Goal: Task Accomplishment & Management: Use online tool/utility

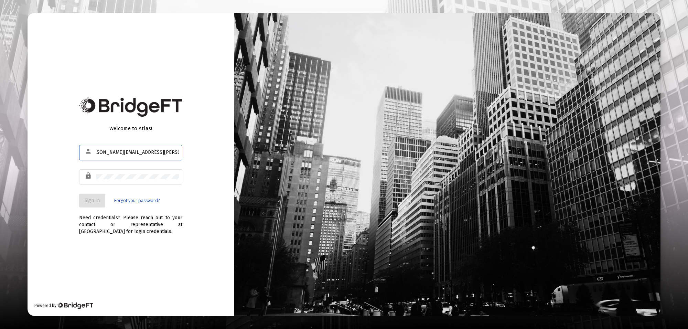
scroll to position [0, 17]
type input "[PERSON_NAME][EMAIL_ADDRESS][PERSON_NAME][DOMAIN_NAME]"
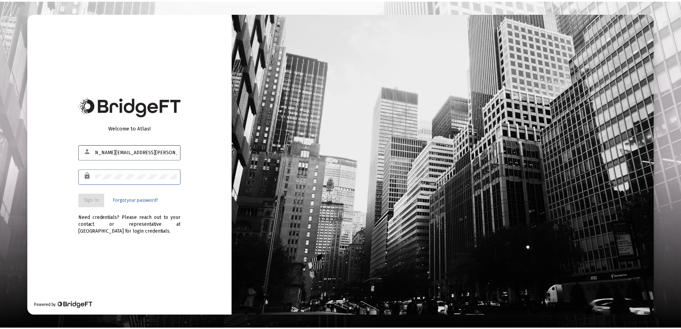
scroll to position [0, 0]
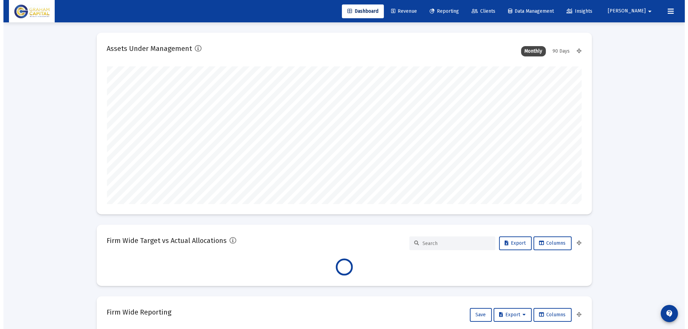
scroll to position [138, 256]
click at [455, 13] on span "Reporting" at bounding box center [440, 11] width 29 height 6
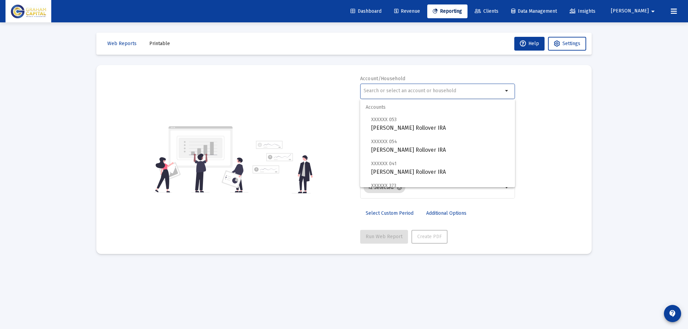
click at [373, 88] on input "text" at bounding box center [433, 91] width 139 height 6
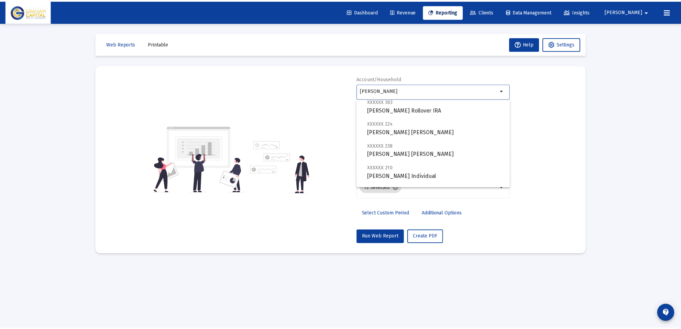
scroll to position [93, 0]
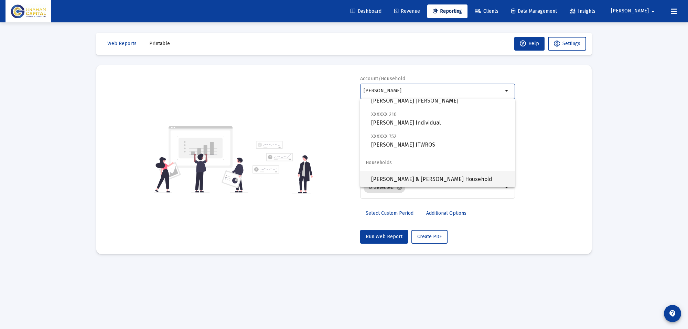
click at [390, 175] on span "[PERSON_NAME] & [PERSON_NAME] Household" at bounding box center [440, 179] width 138 height 17
type input "[PERSON_NAME] & [PERSON_NAME] Household"
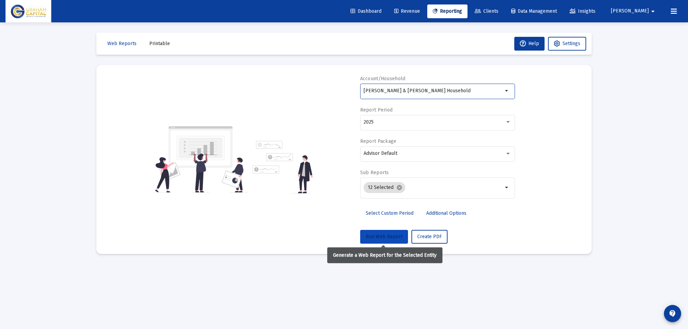
click at [391, 235] on span "Run Web Report" at bounding box center [384, 237] width 37 height 6
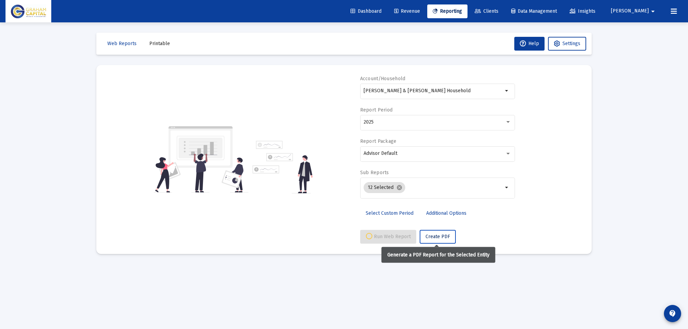
click at [434, 235] on span "Create PDF" at bounding box center [437, 237] width 24 height 6
select select "View all"
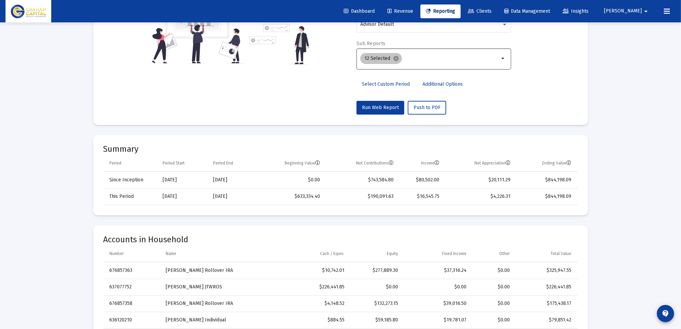
scroll to position [0, 0]
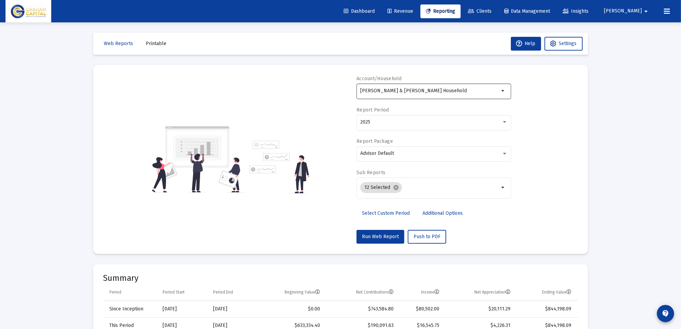
click at [413, 88] on input "[PERSON_NAME] & [PERSON_NAME] Household" at bounding box center [429, 91] width 139 height 6
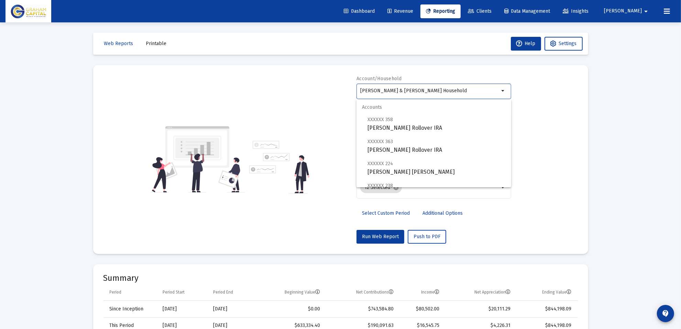
drag, startPoint x: 546, startPoint y: 89, endPoint x: 523, endPoint y: 100, distance: 25.2
click at [546, 89] on div "Account/Household [PERSON_NAME] & [PERSON_NAME] Household arrow_drop_down Repor…" at bounding box center [341, 159] width 475 height 168
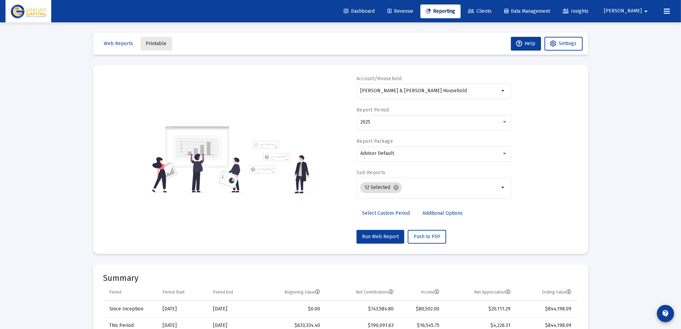
click at [163, 46] on button "Printable" at bounding box center [157, 44] width 32 height 14
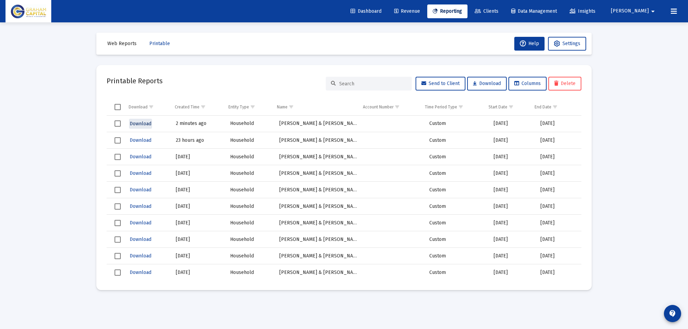
click at [149, 126] on span "Download" at bounding box center [141, 124] width 22 height 6
click at [151, 42] on span "Printable" at bounding box center [159, 44] width 21 height 6
click at [123, 41] on span "Web Reports" at bounding box center [121, 44] width 29 height 6
select select "View all"
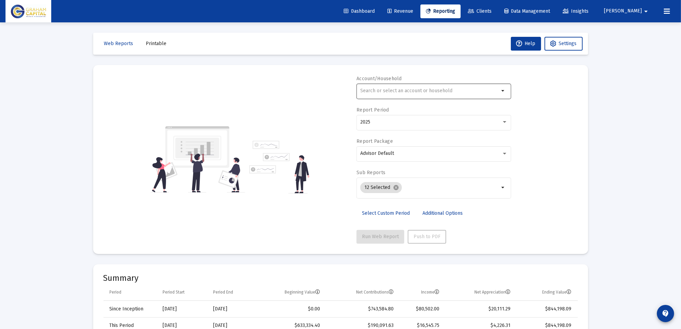
click at [384, 88] on input "text" at bounding box center [429, 91] width 139 height 6
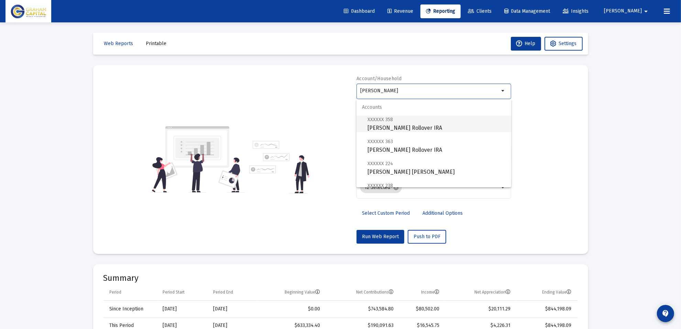
click at [421, 129] on span "XXXXXX 358 [PERSON_NAME] Rollover IRA" at bounding box center [437, 123] width 138 height 17
type input "[PERSON_NAME] Rollover IRA"
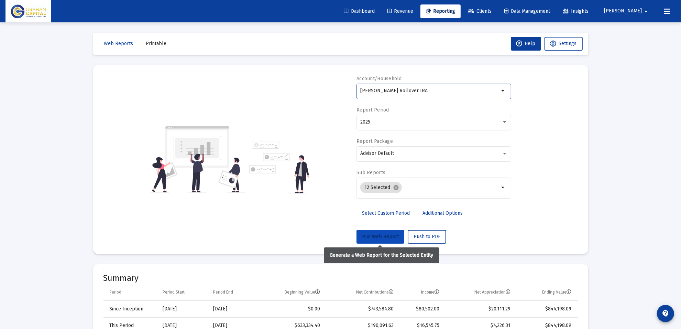
click at [383, 243] on button "Run Web Report" at bounding box center [381, 237] width 48 height 14
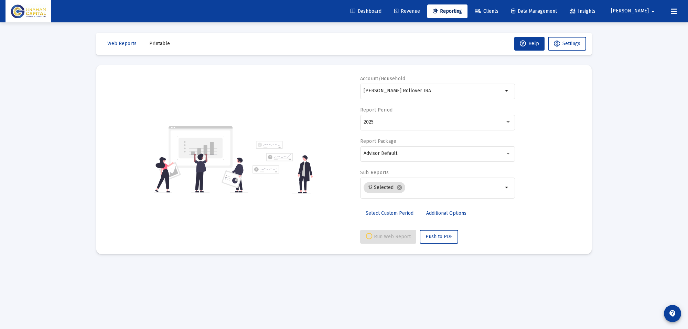
select select "View all"
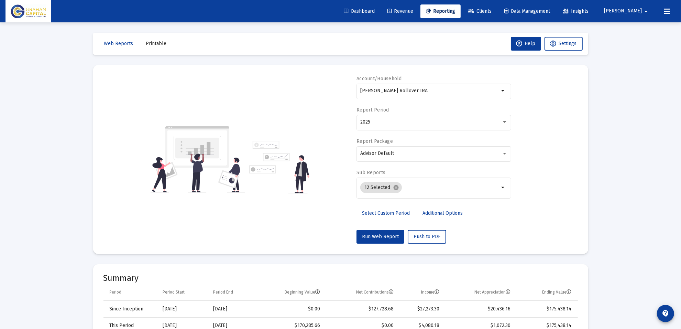
click at [411, 203] on div "12 Selected cancel arrow_drop_down" at bounding box center [434, 191] width 155 height 28
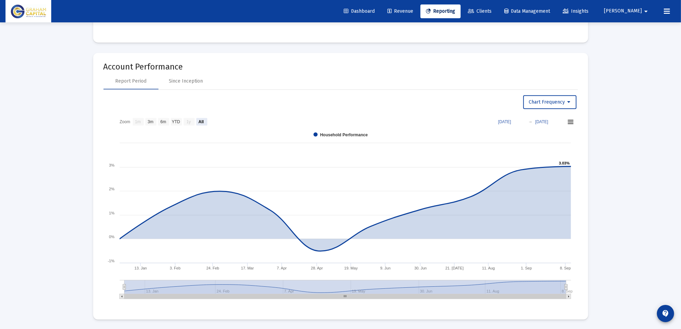
scroll to position [774, 0]
